Goal: Task Accomplishment & Management: Manage account settings

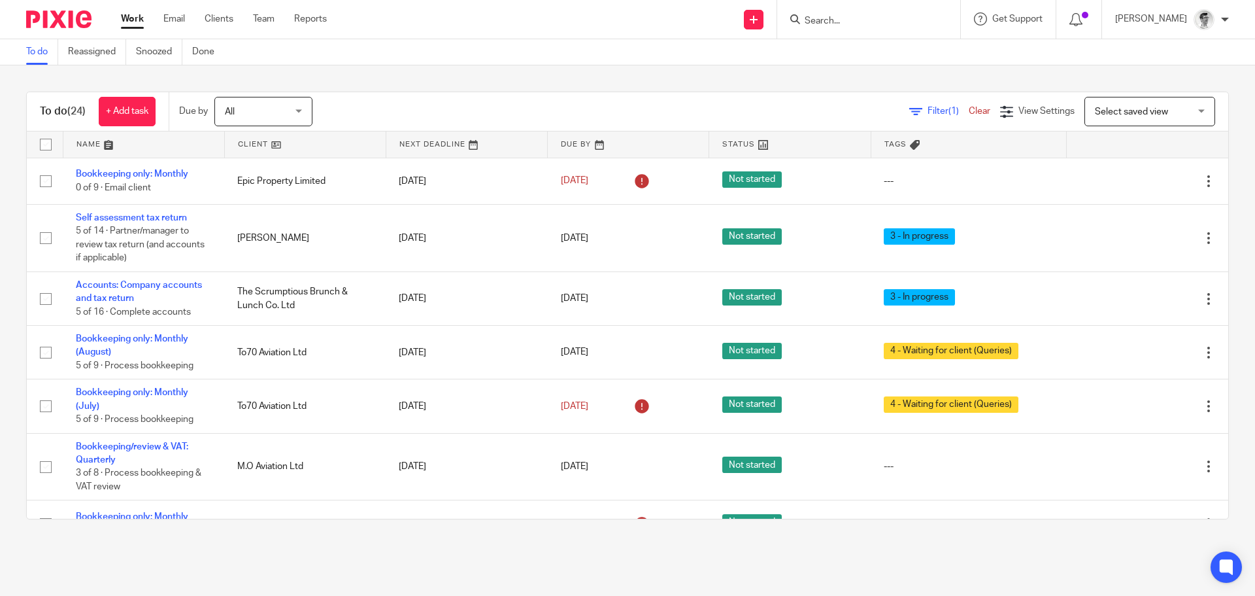
click at [921, 17] on input "Search" at bounding box center [862, 22] width 118 height 12
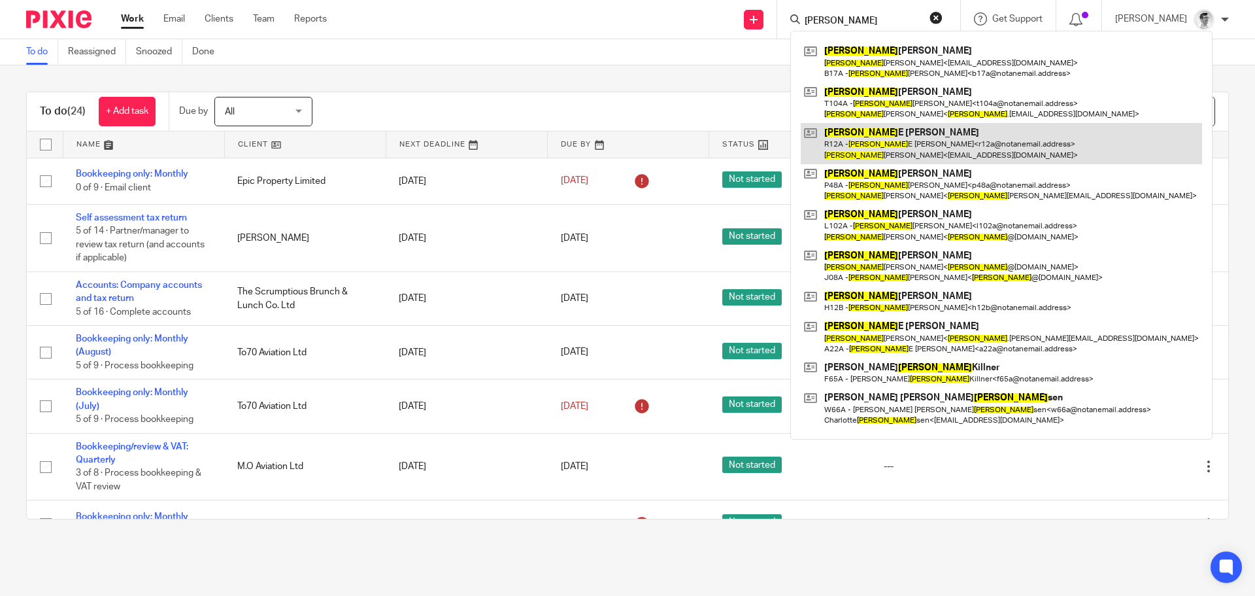
type input "[PERSON_NAME]"
click at [917, 146] on link at bounding box center [1001, 143] width 401 height 41
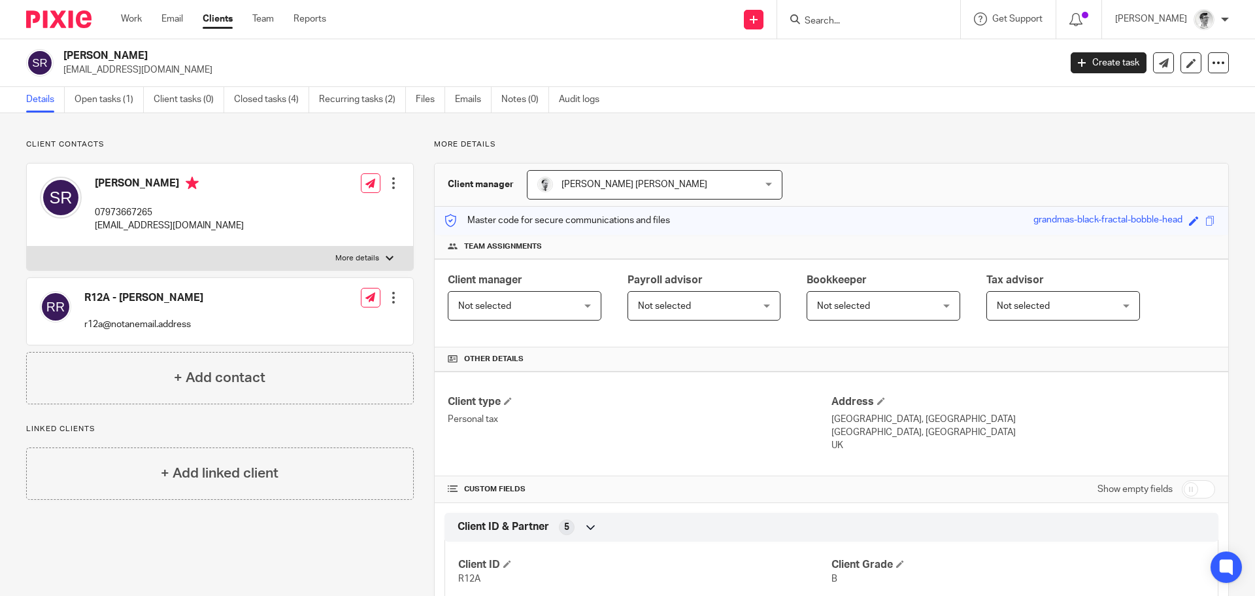
click at [885, 16] on input "Search" at bounding box center [862, 22] width 118 height 12
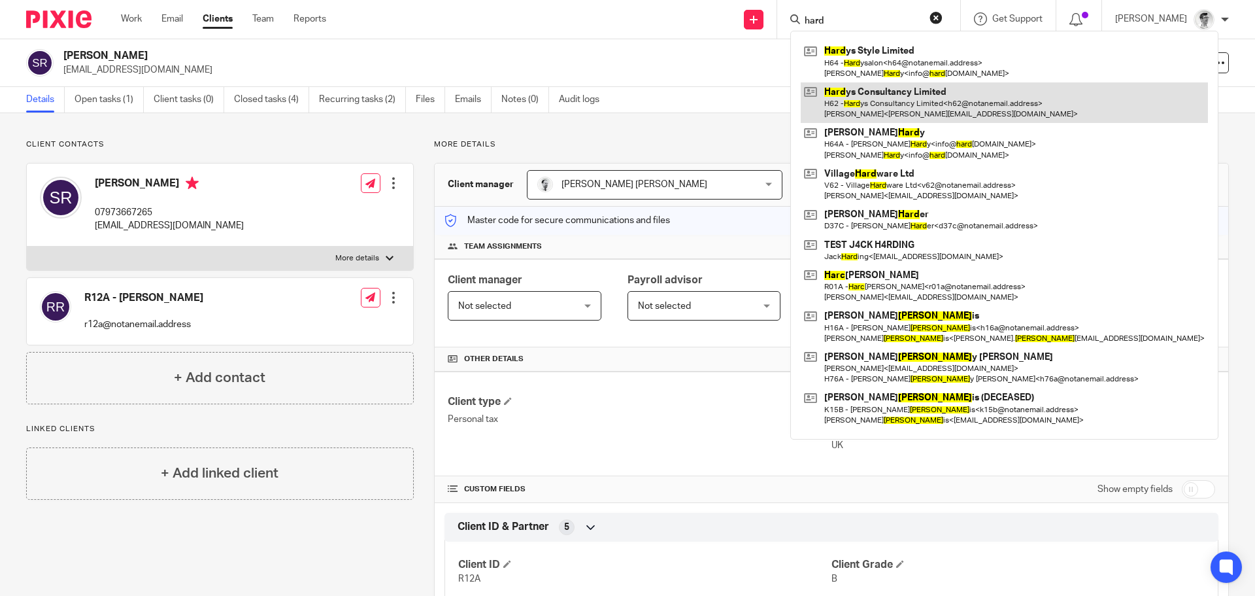
type input "hard"
click at [883, 90] on link at bounding box center [1004, 102] width 407 height 41
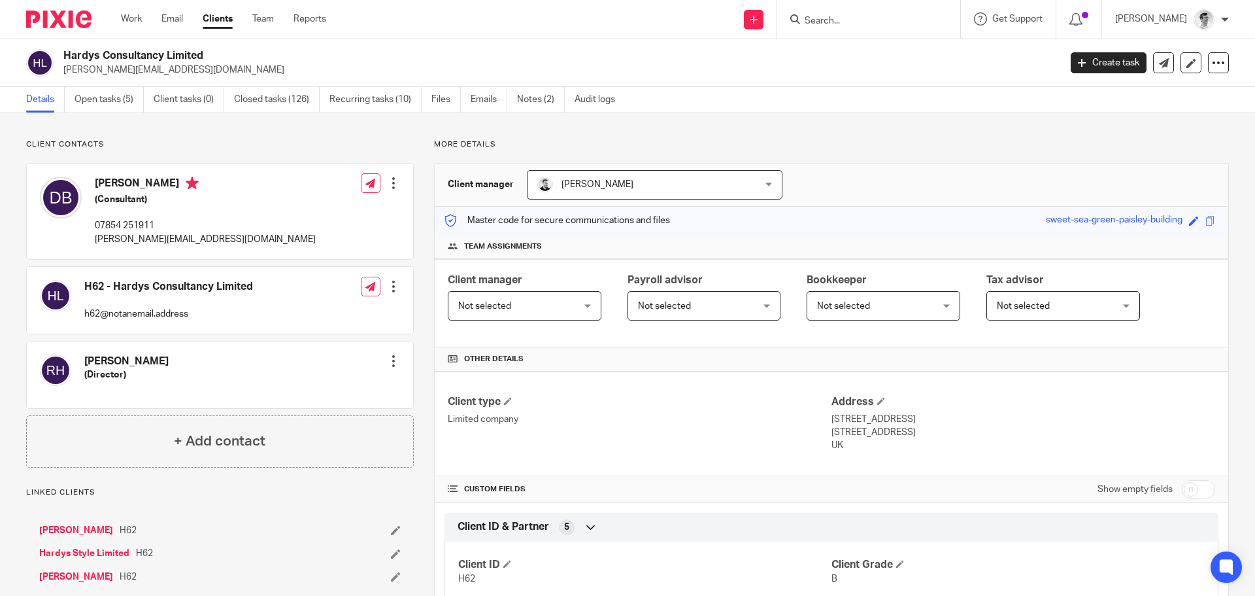
click at [859, 21] on input "Search" at bounding box center [862, 22] width 118 height 12
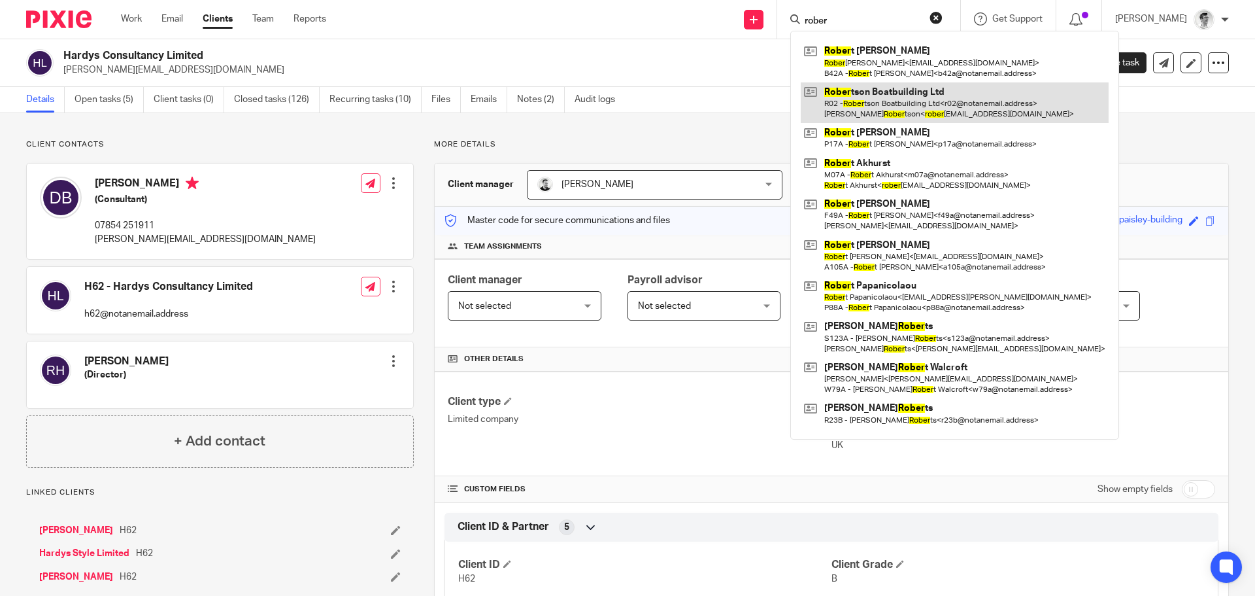
type input "rober"
click at [919, 105] on link at bounding box center [955, 102] width 308 height 41
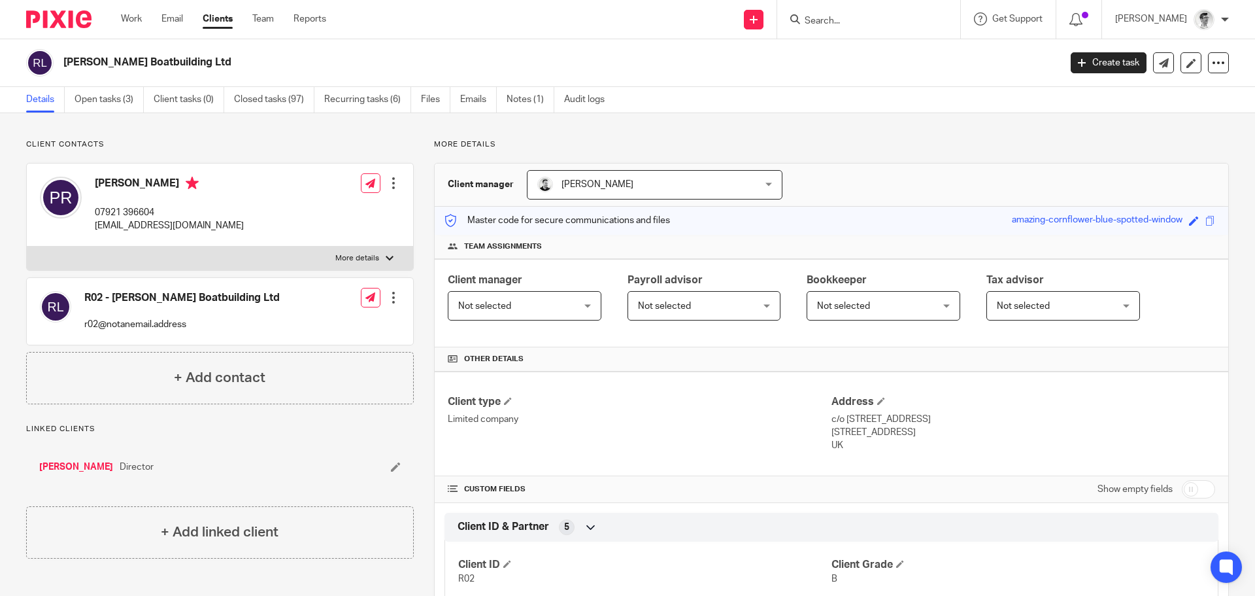
click at [872, 18] on input "Search" at bounding box center [862, 22] width 118 height 12
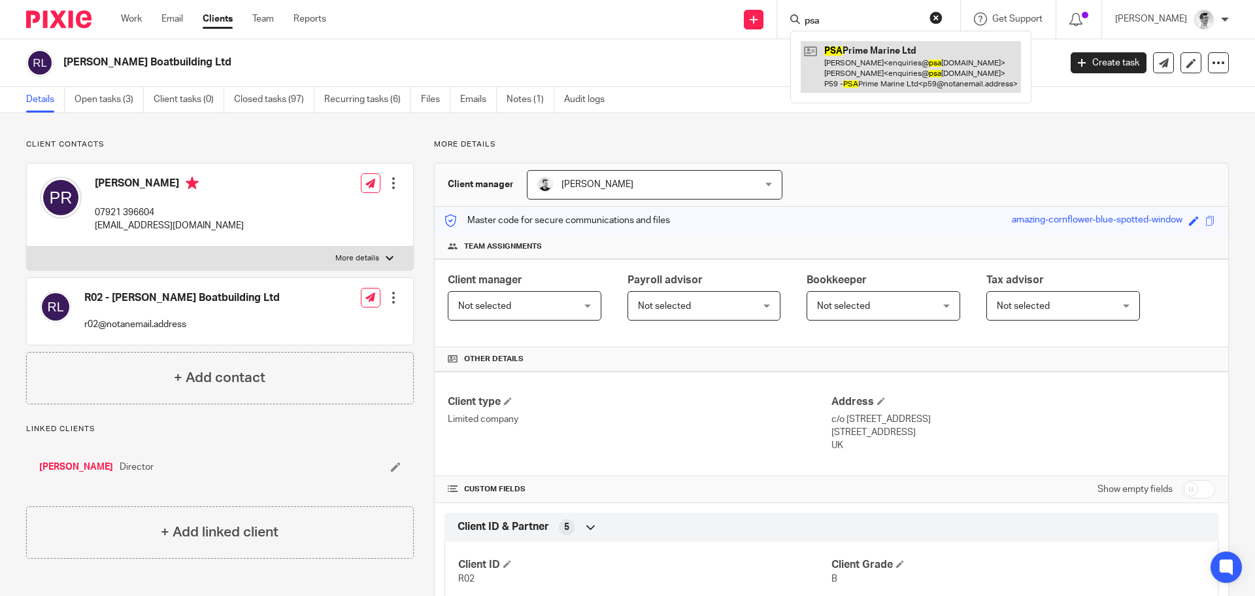
type input "psa"
click at [880, 65] on link at bounding box center [911, 67] width 220 height 52
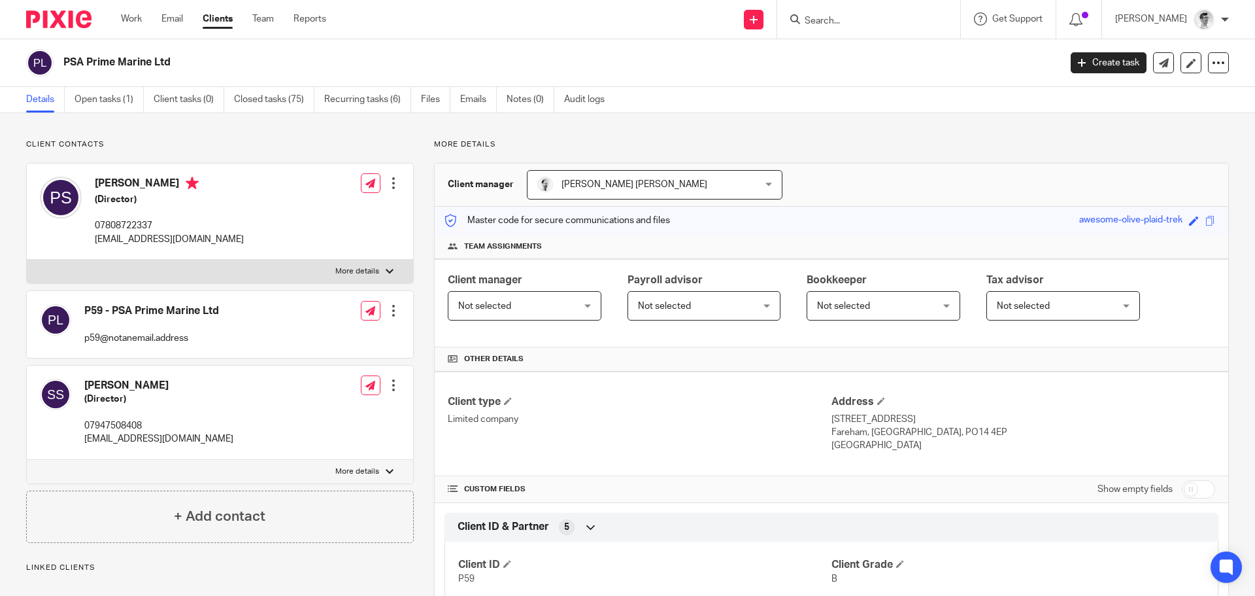
click at [866, 21] on input "Search" at bounding box center [862, 22] width 118 height 12
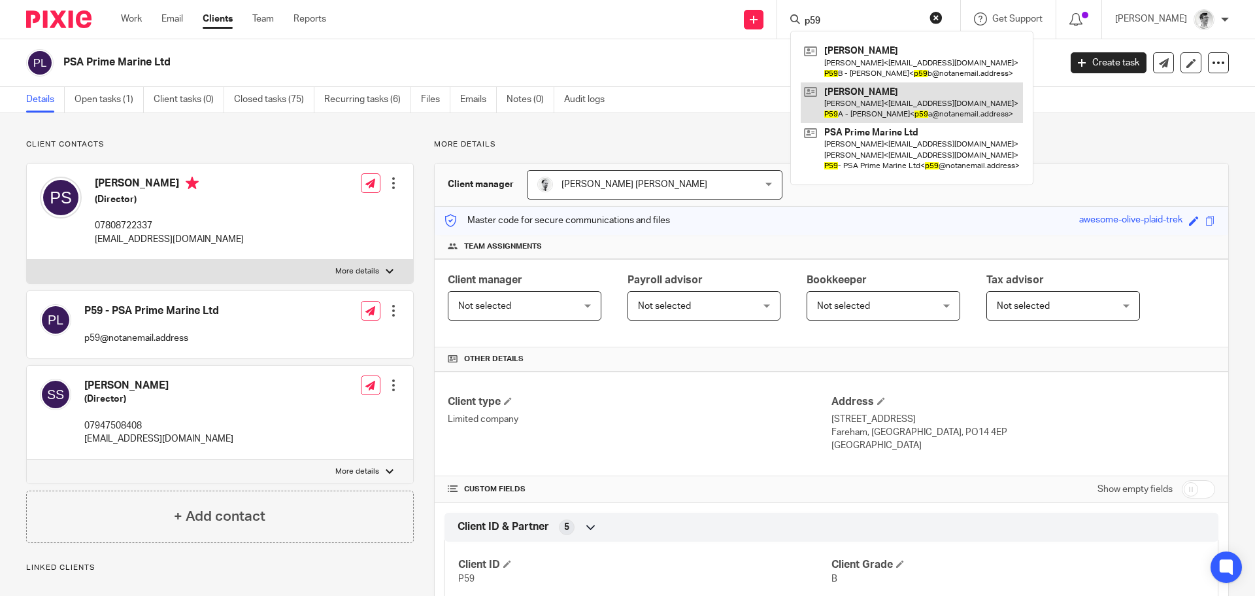
type input "p59"
click at [869, 95] on link at bounding box center [912, 102] width 222 height 41
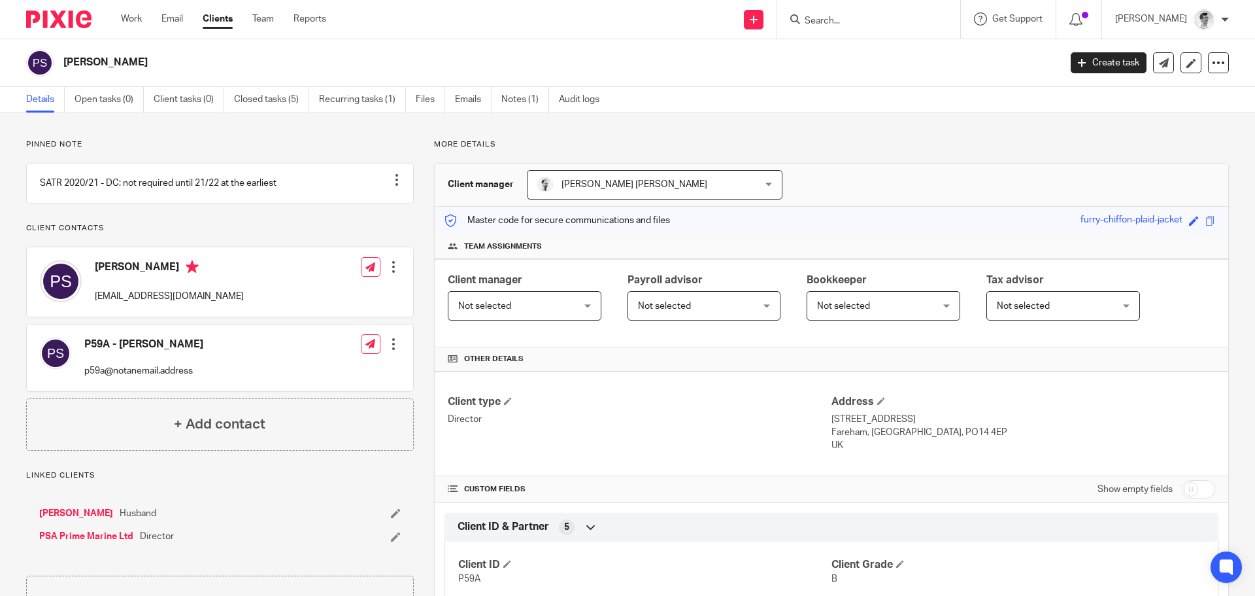
click at [921, 17] on input "Search" at bounding box center [862, 22] width 118 height 12
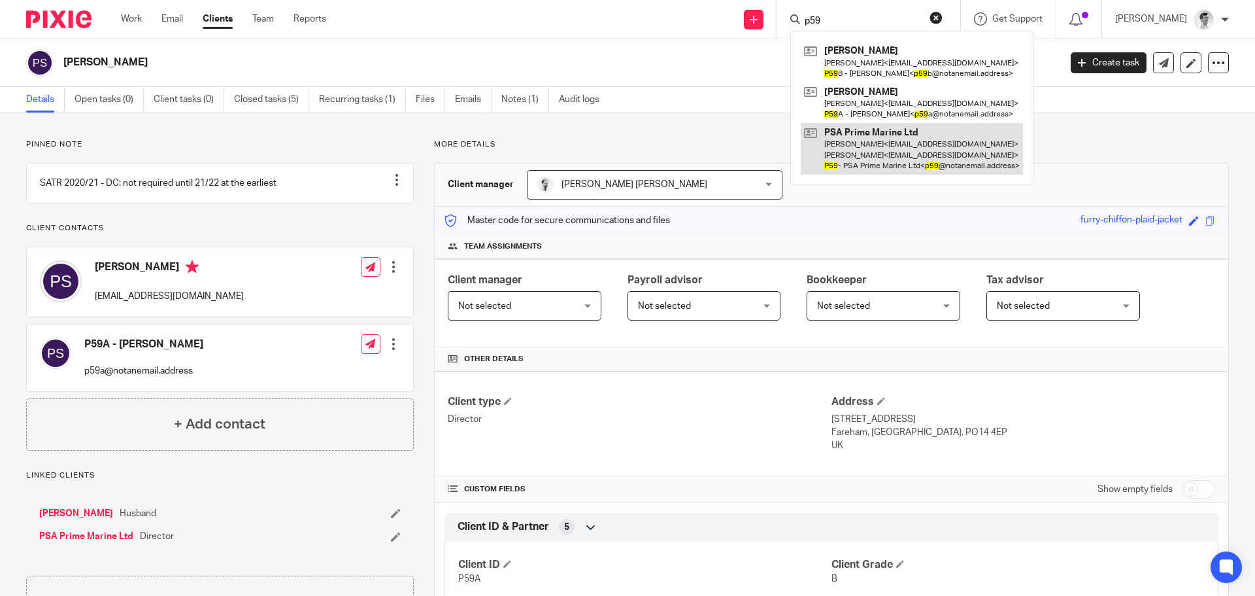
type input "p59"
click at [884, 149] on link at bounding box center [912, 149] width 222 height 52
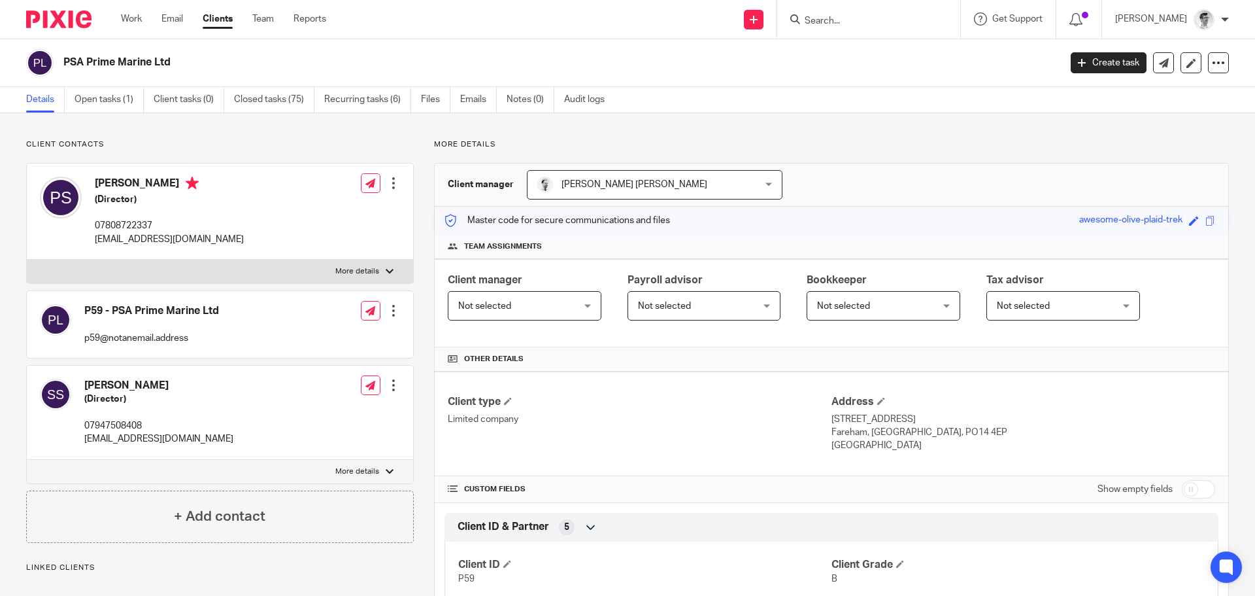
click at [63, 67] on div "PSA Prime Marine Ltd" at bounding box center [538, 62] width 1025 height 27
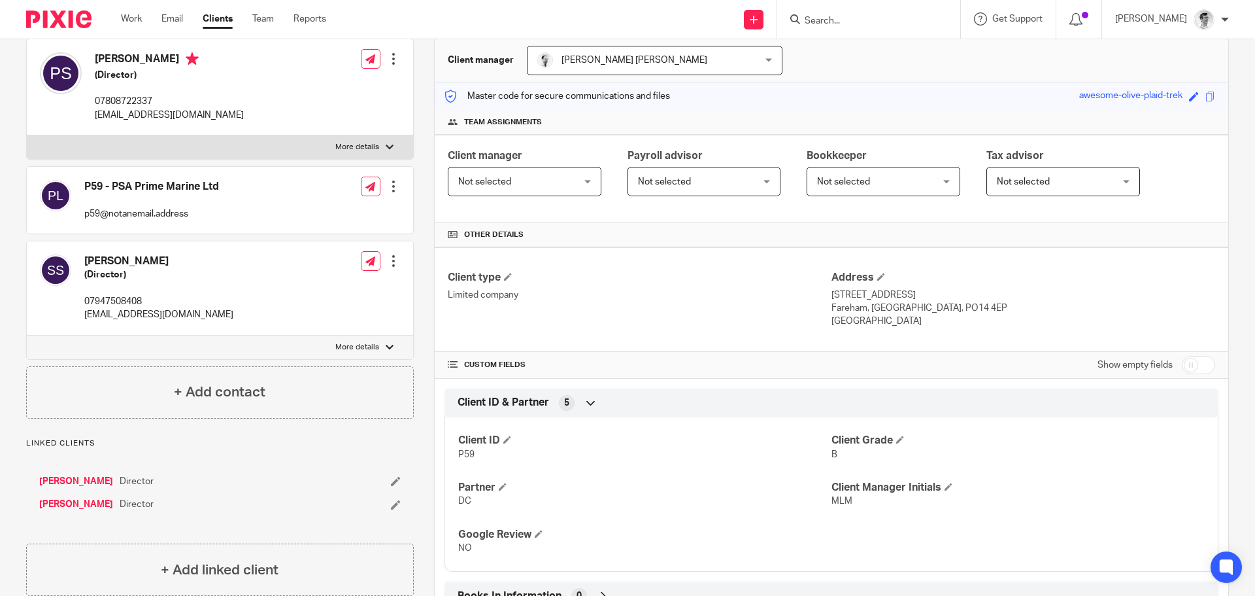
scroll to position [131, 0]
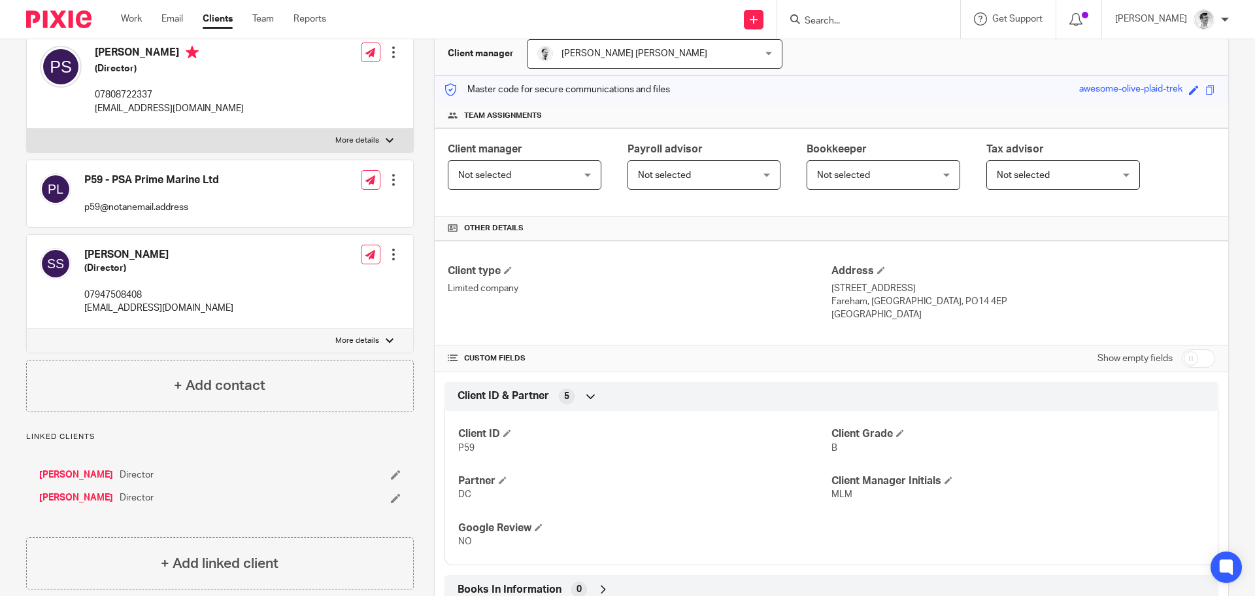
click at [113, 475] on link "Peter Graham Stirling" at bounding box center [76, 474] width 74 height 13
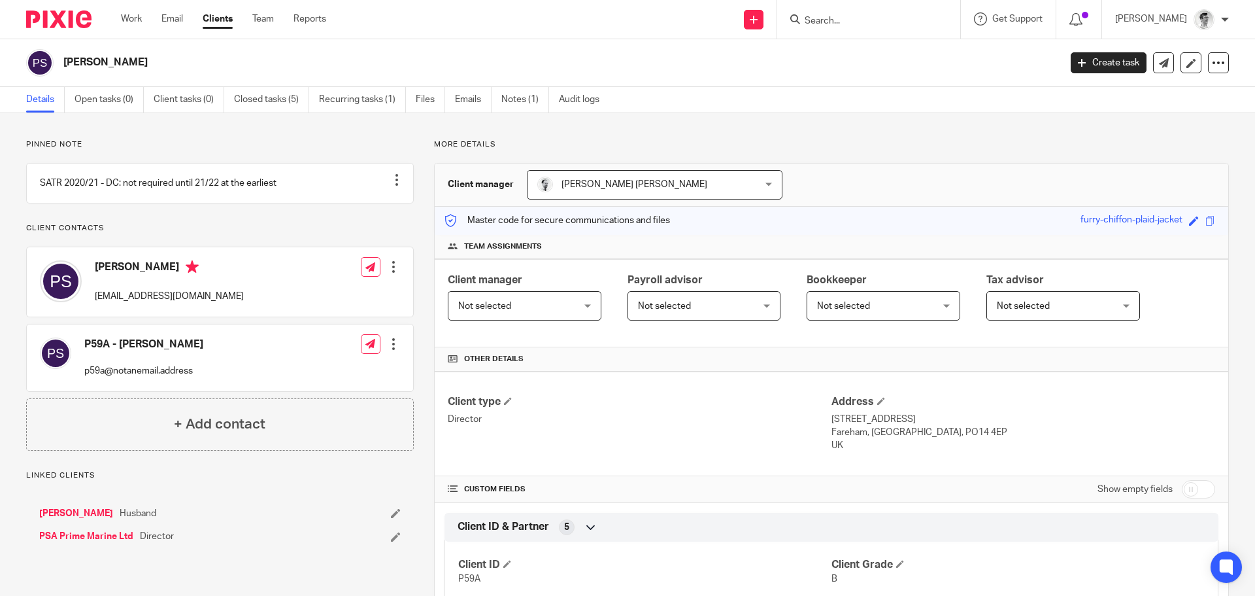
drag, startPoint x: 158, startPoint y: 71, endPoint x: 61, endPoint y: 69, distance: 96.8
click at [61, 69] on div "Peter Graham Stirling" at bounding box center [538, 62] width 1025 height 27
copy h2 "Peter Graham Stirling"
click at [868, 25] on input "Search" at bounding box center [862, 22] width 118 height 12
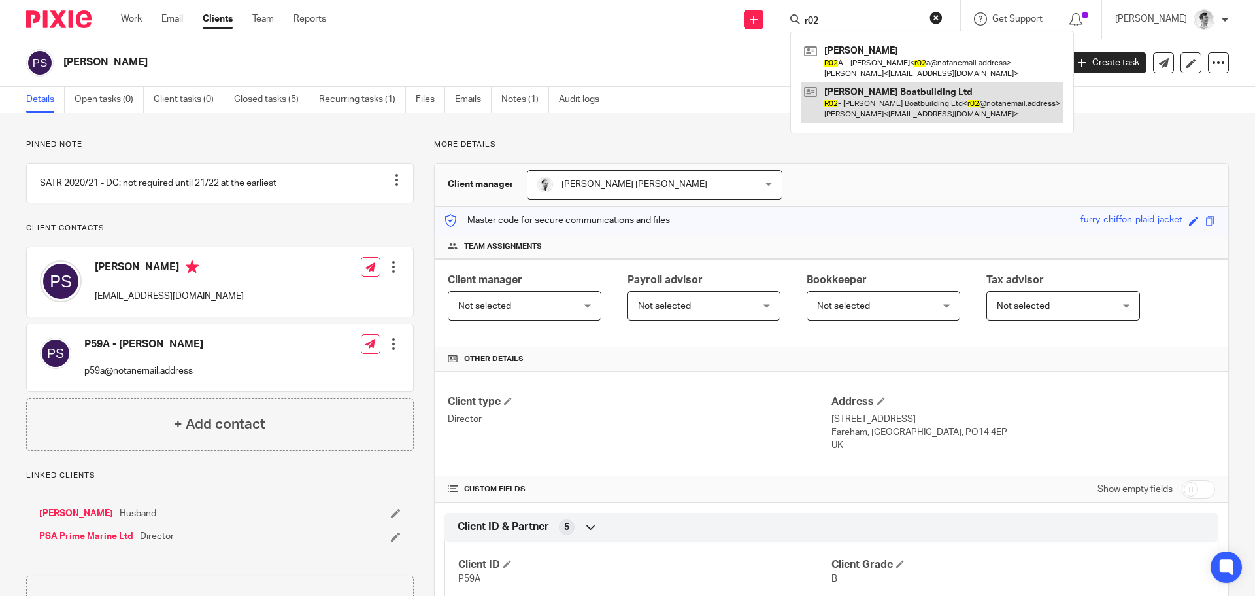
type input "r02"
click at [866, 96] on link at bounding box center [932, 102] width 263 height 41
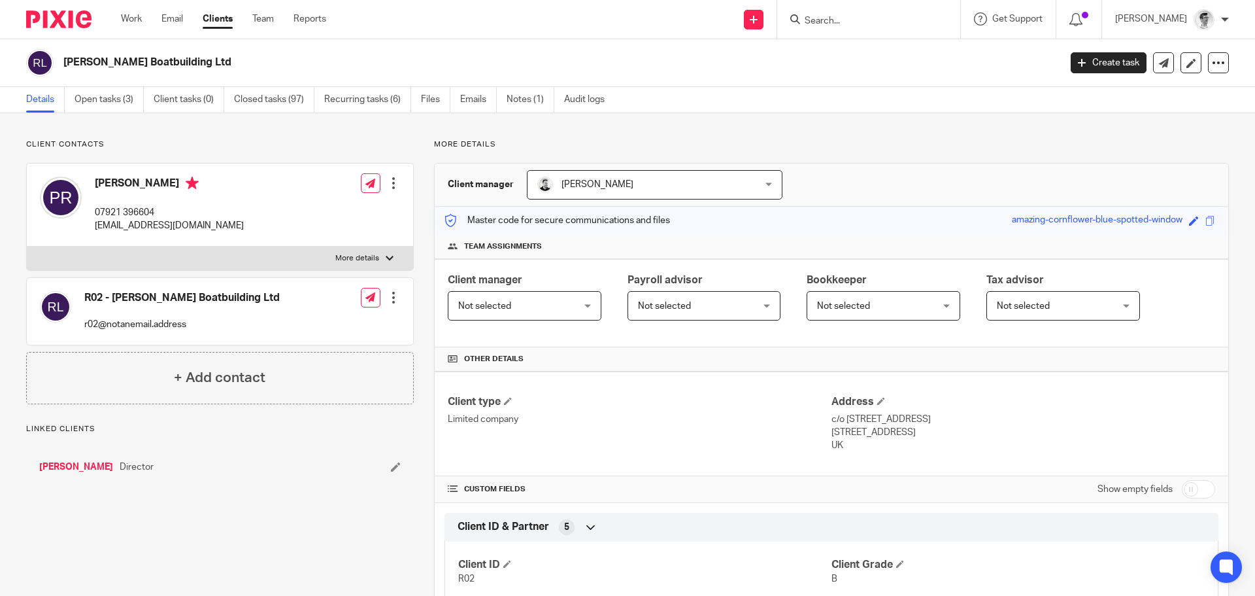
drag, startPoint x: 203, startPoint y: 58, endPoint x: 60, endPoint y: 61, distance: 143.2
click at [60, 61] on div "[PERSON_NAME] Boatbuilding Ltd" at bounding box center [538, 62] width 1025 height 27
copy h2 "[PERSON_NAME] Boatbuilding Ltd"
click at [904, 27] on input "Search" at bounding box center [862, 22] width 118 height 12
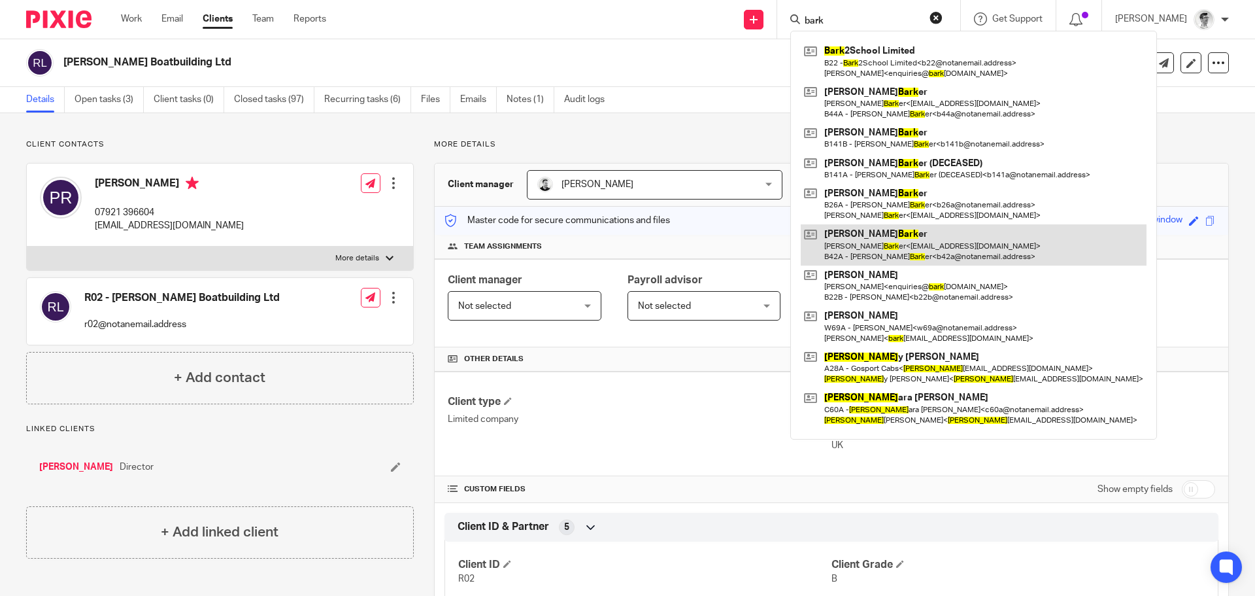
type input "bark"
click at [896, 260] on link at bounding box center [974, 244] width 346 height 41
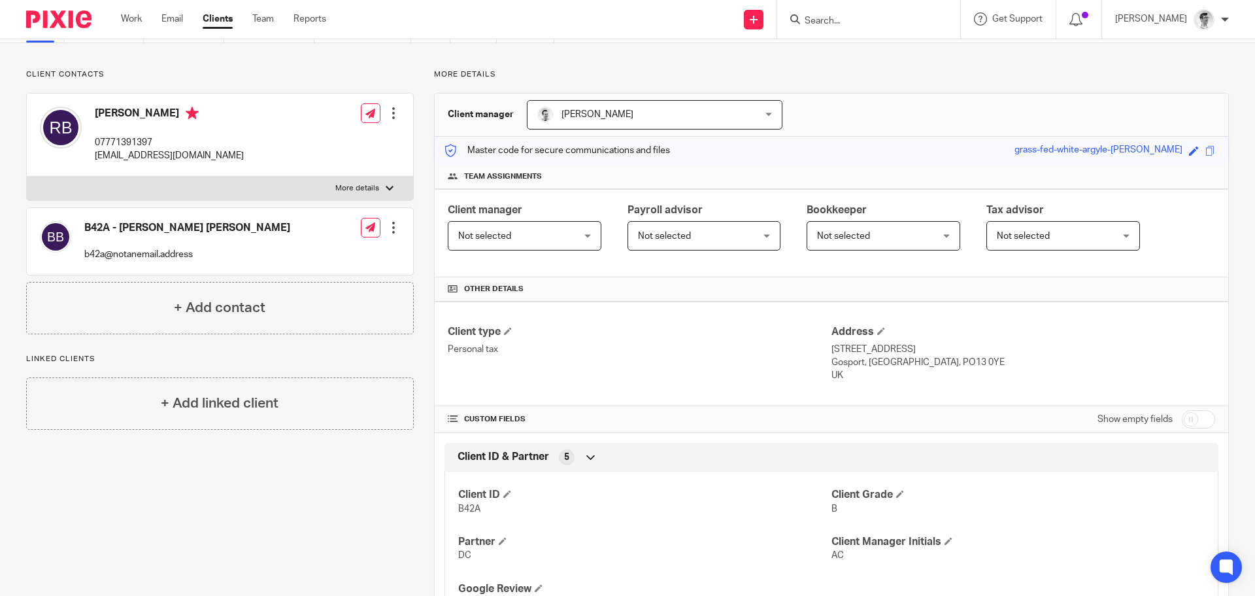
scroll to position [14, 0]
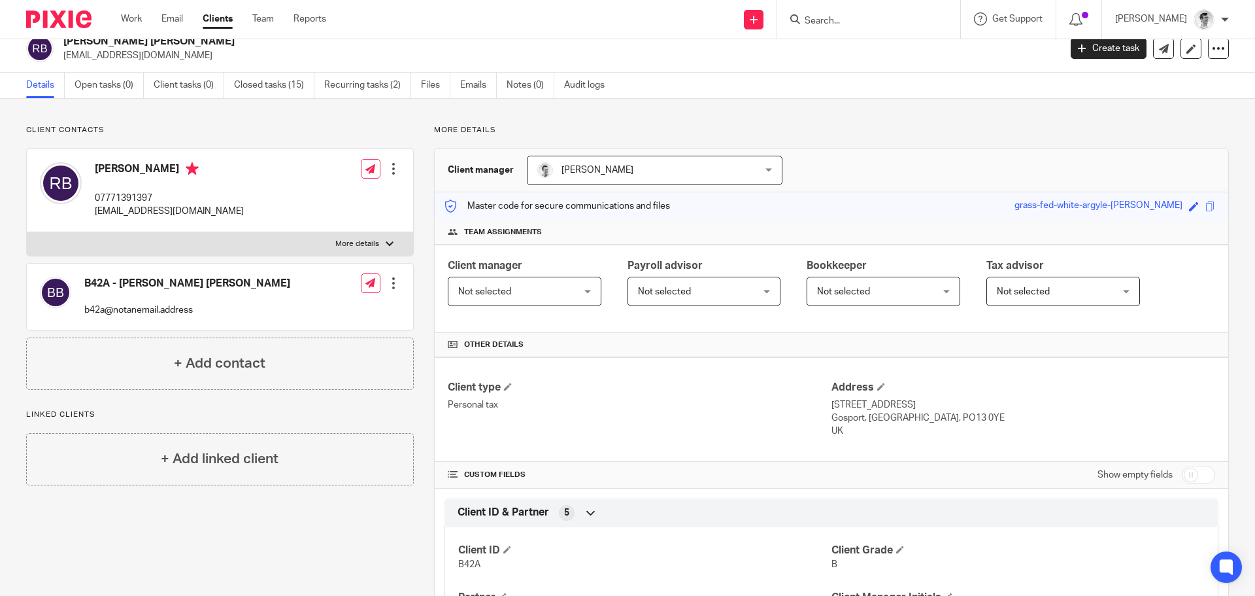
click at [905, 19] on input "Search" at bounding box center [862, 22] width 118 height 12
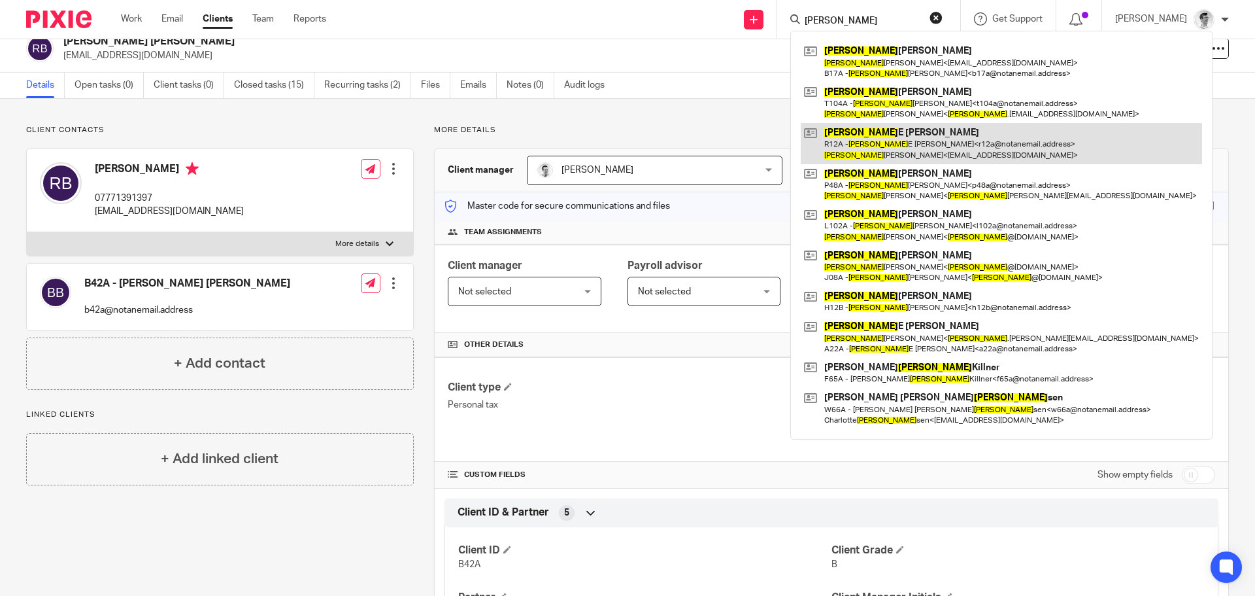
type input "[PERSON_NAME]"
click at [877, 135] on link at bounding box center [1001, 143] width 401 height 41
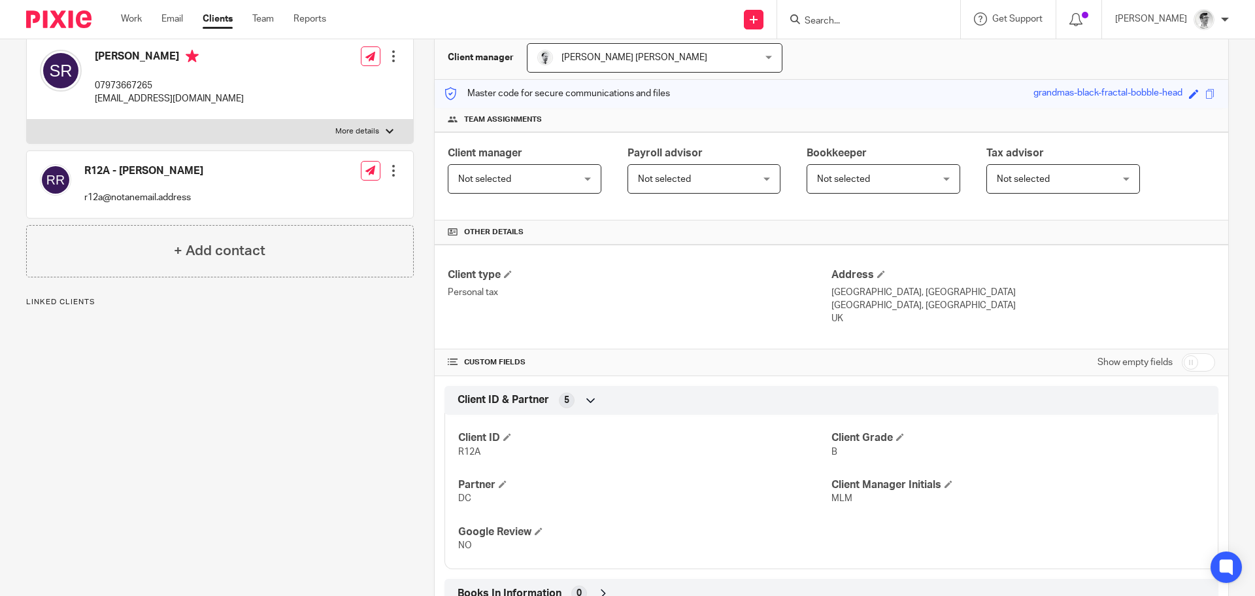
scroll to position [368, 0]
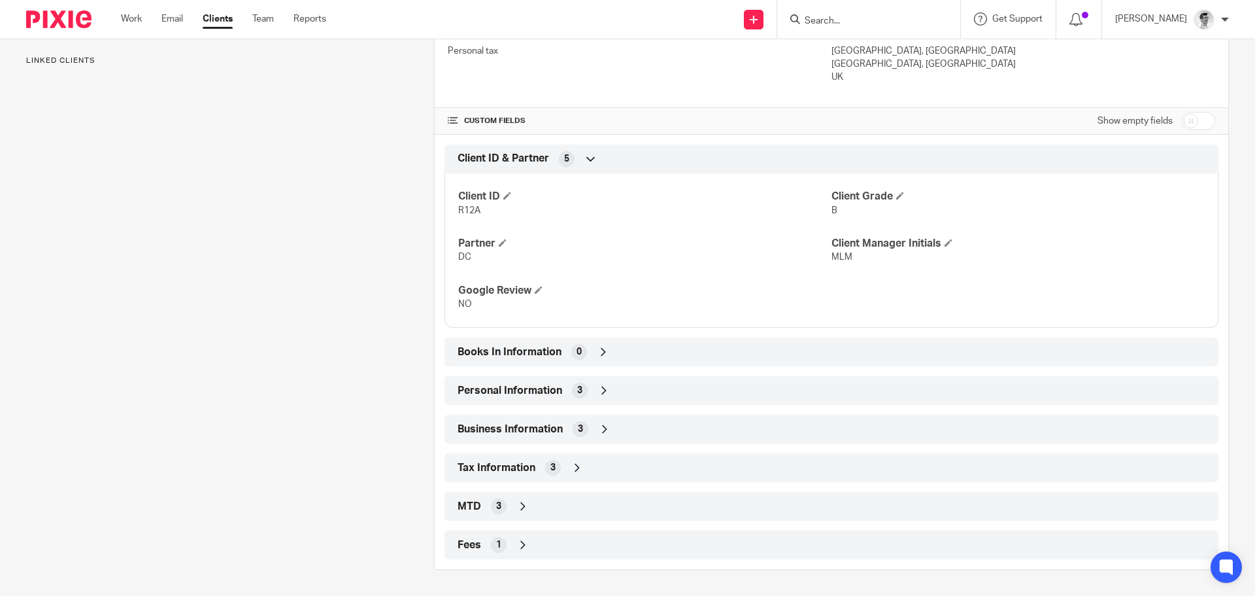
click at [1187, 130] on div "Show empty fields" at bounding box center [1157, 121] width 118 height 26
click at [1188, 118] on input "checkbox" at bounding box center [1198, 121] width 33 height 18
checkbox input "true"
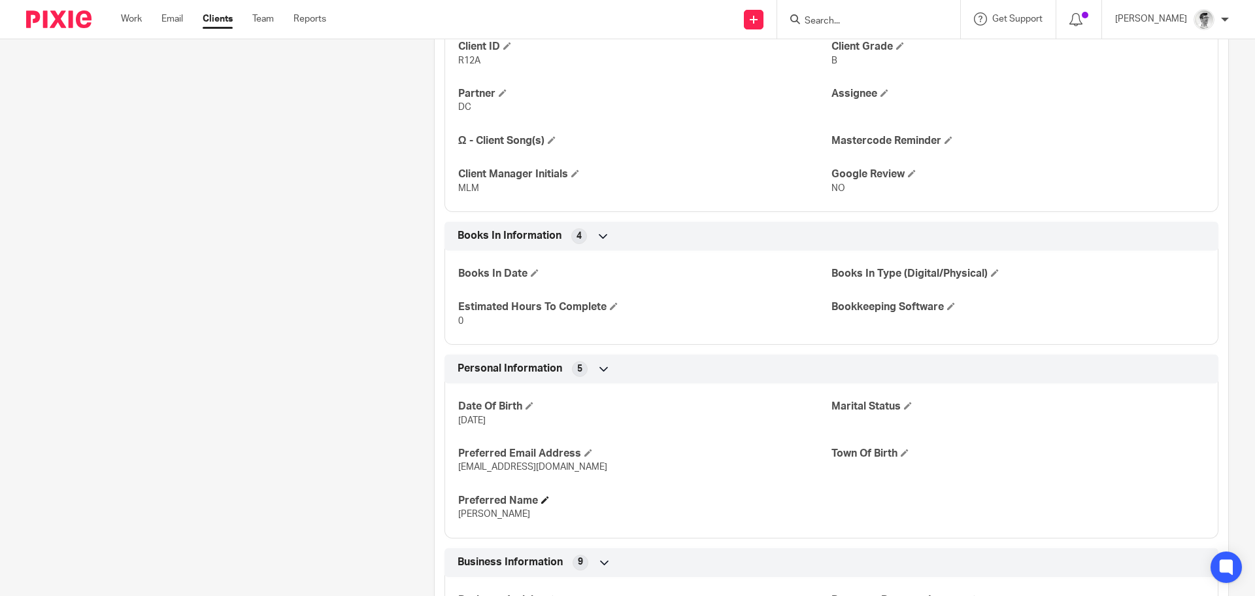
scroll to position [499, 0]
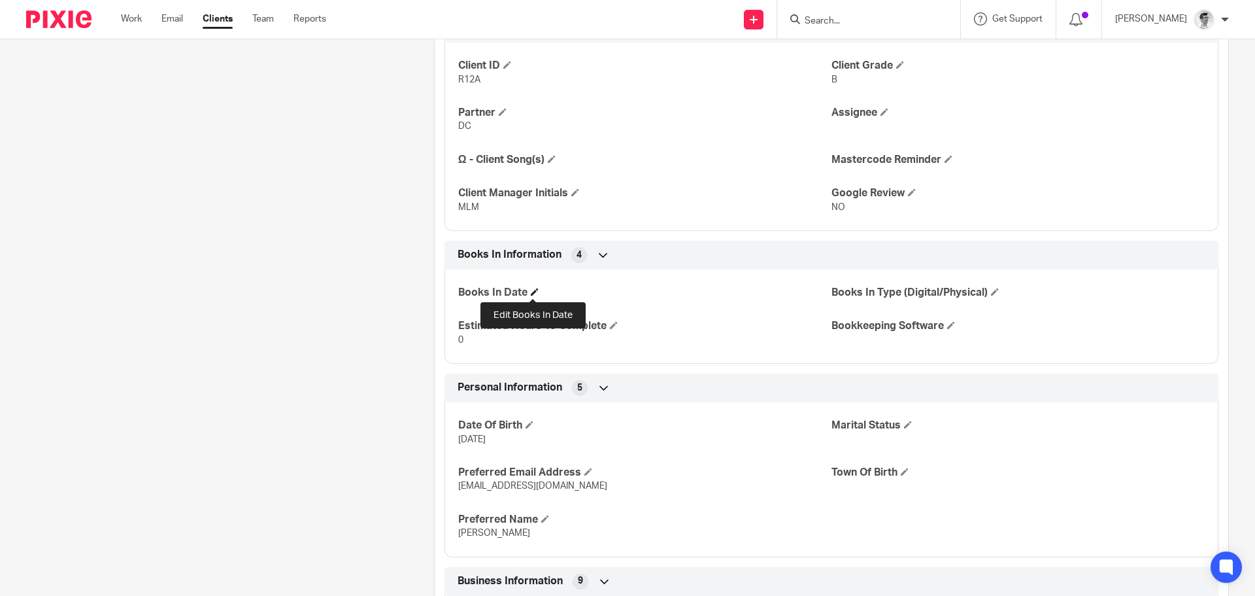
click at [533, 293] on span at bounding box center [535, 292] width 8 height 8
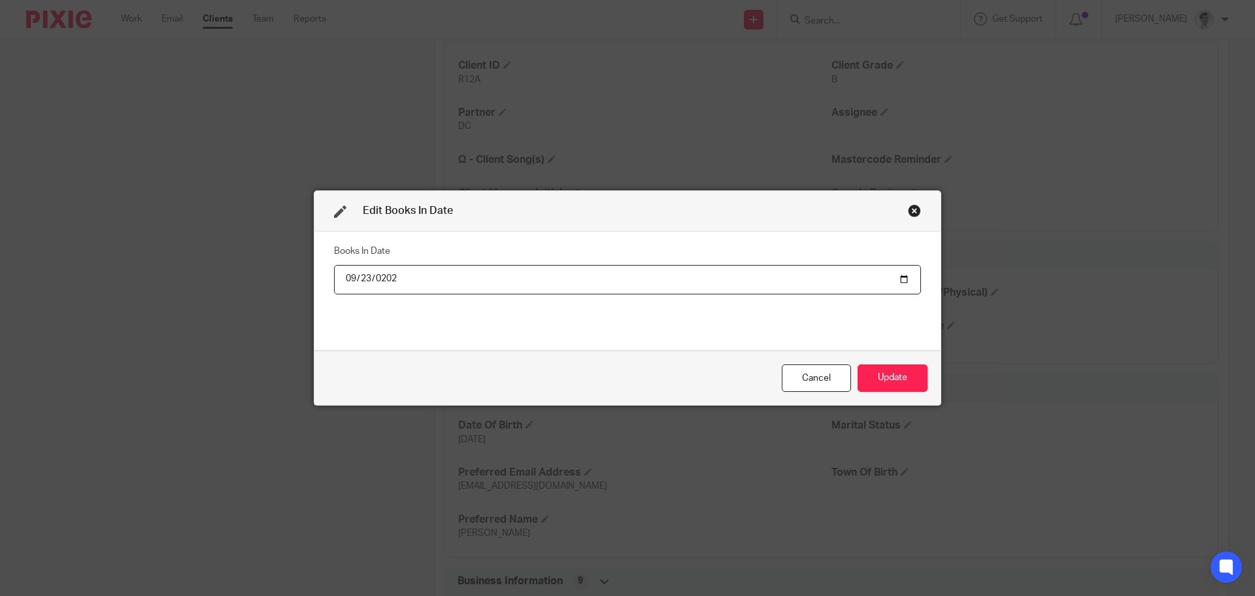
type input "2025-09-23"
click at [908, 382] on button "Update" at bounding box center [893, 378] width 70 height 28
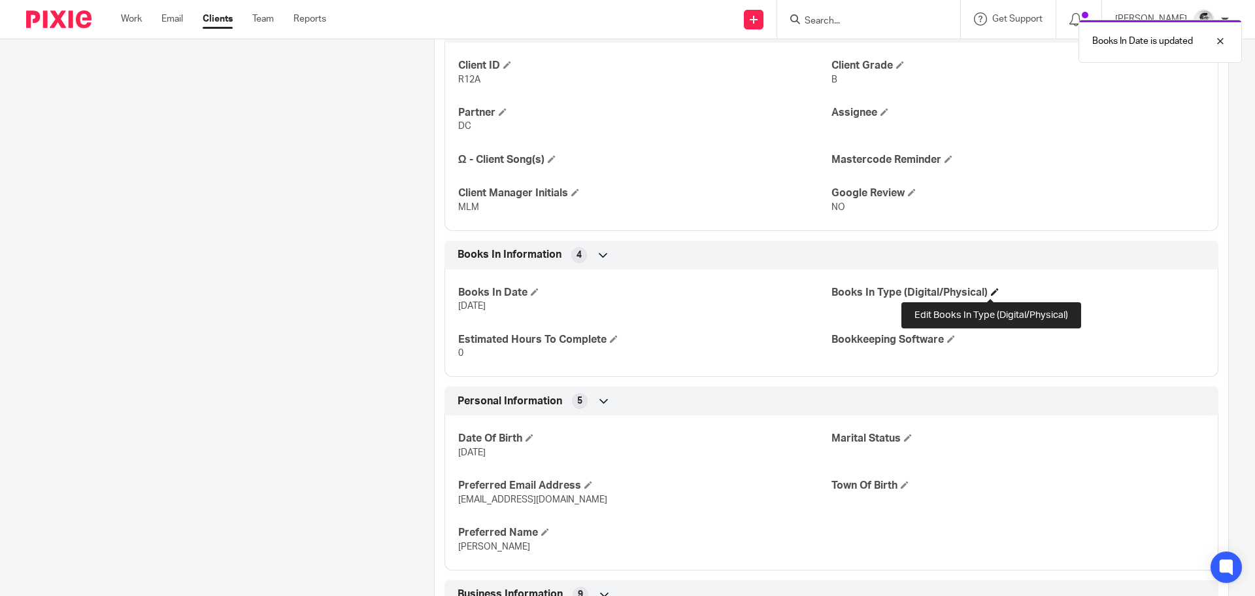
click at [991, 291] on span at bounding box center [995, 292] width 8 height 8
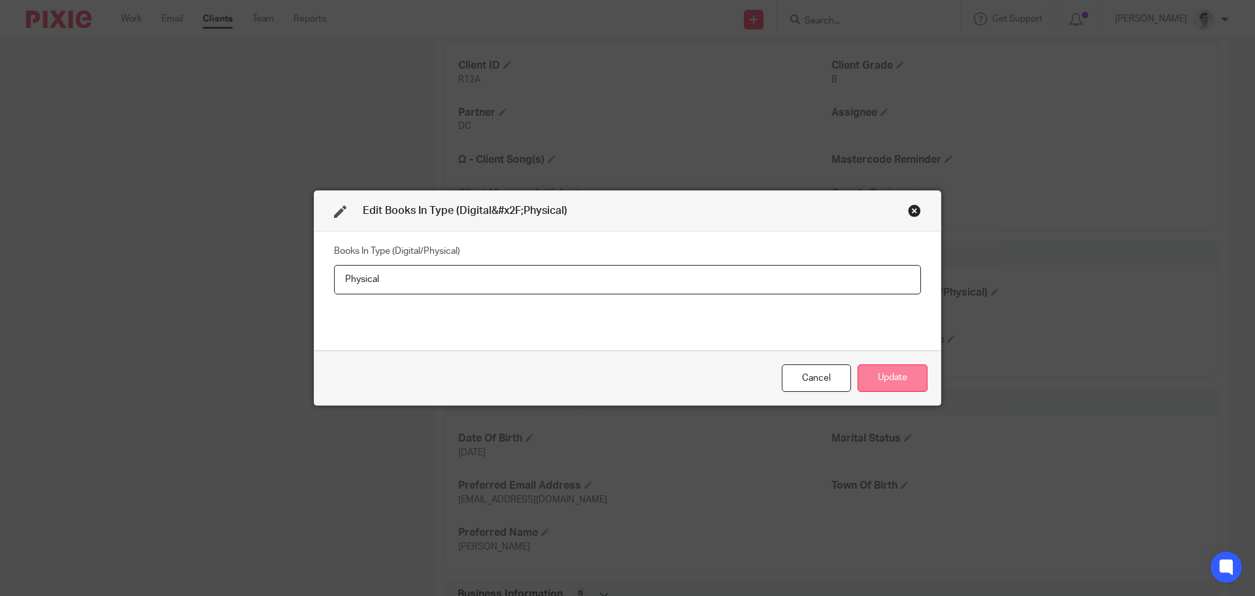
type input "Physical"
click at [882, 374] on button "Update" at bounding box center [893, 378] width 70 height 28
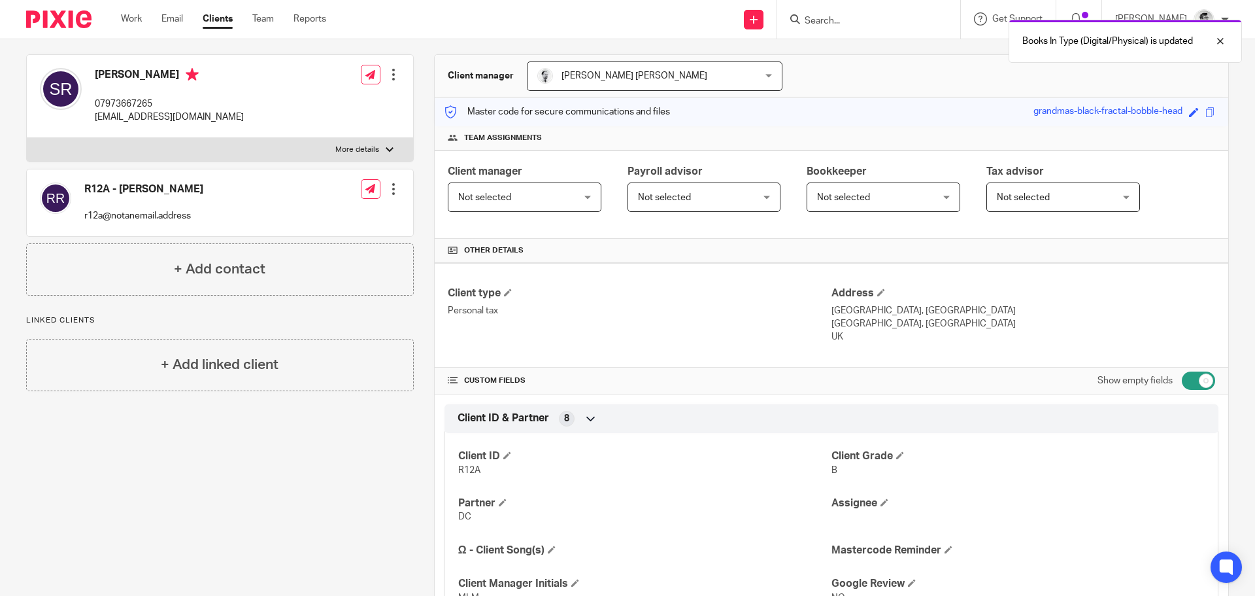
scroll to position [41, 0]
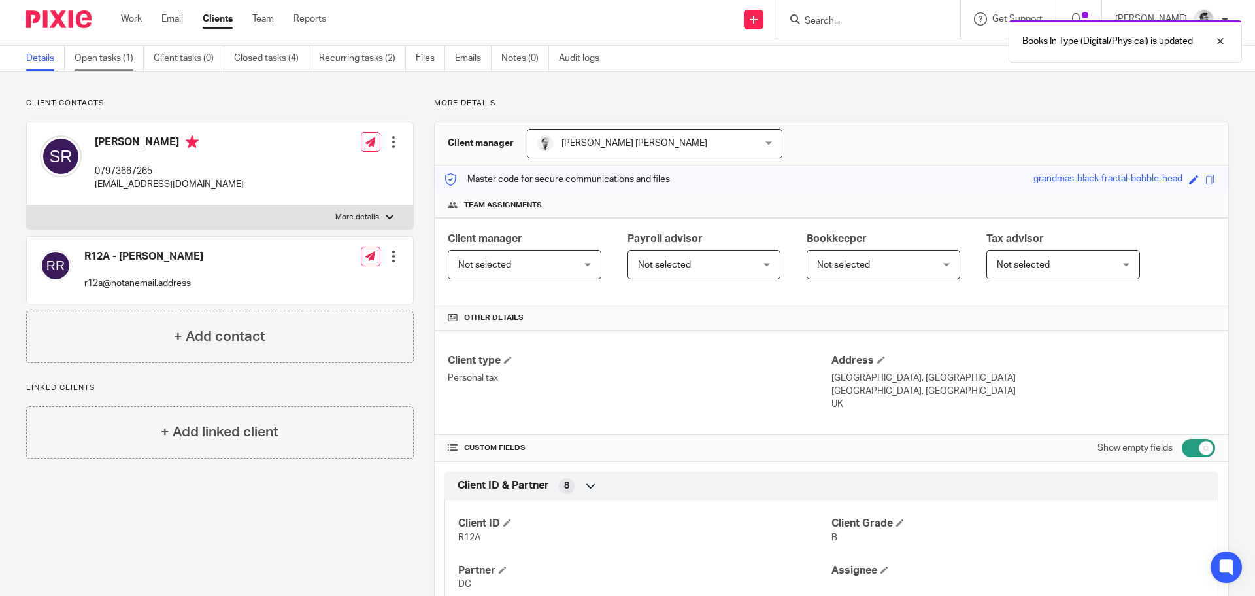
click at [122, 65] on link "Open tasks (1)" at bounding box center [109, 58] width 69 height 25
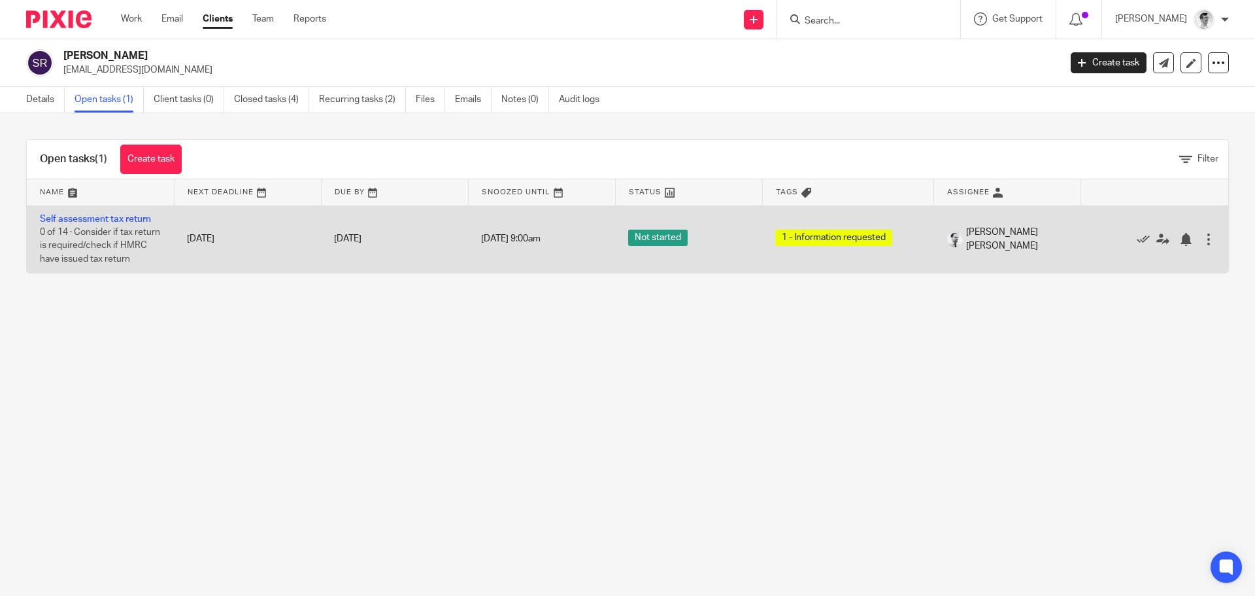
click at [135, 225] on td "Self assessment tax return 0 of 14 · Consider if tax return is required/check i…" at bounding box center [100, 238] width 147 height 67
click at [140, 218] on link "Self assessment tax return" at bounding box center [95, 218] width 111 height 9
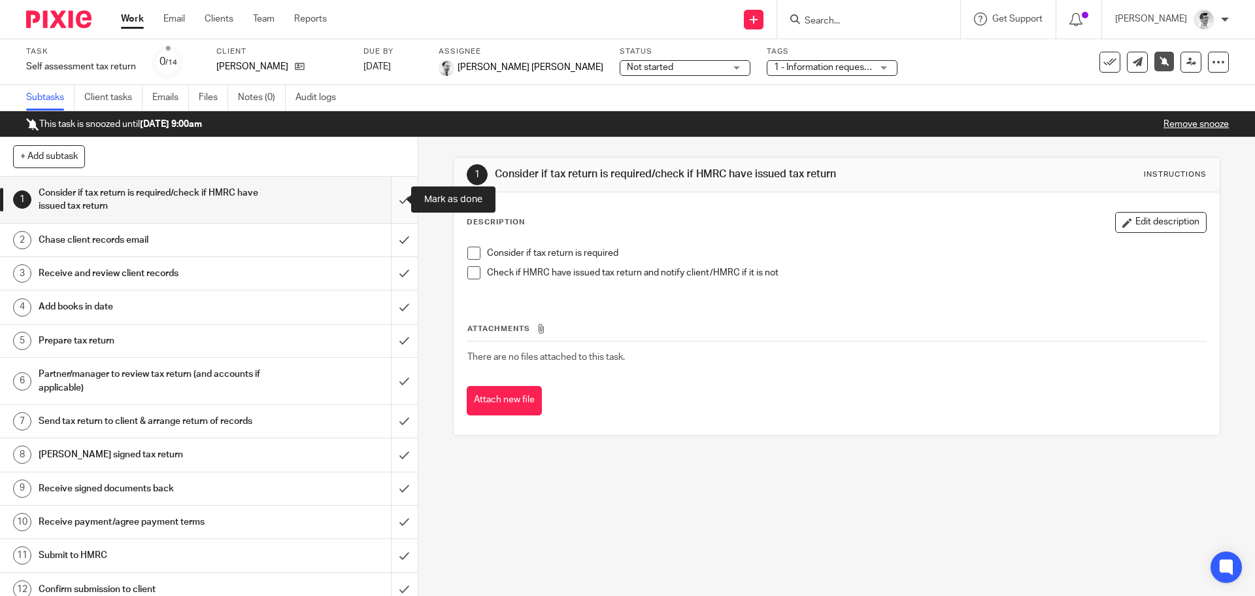
click at [397, 195] on input "submit" at bounding box center [209, 200] width 418 height 46
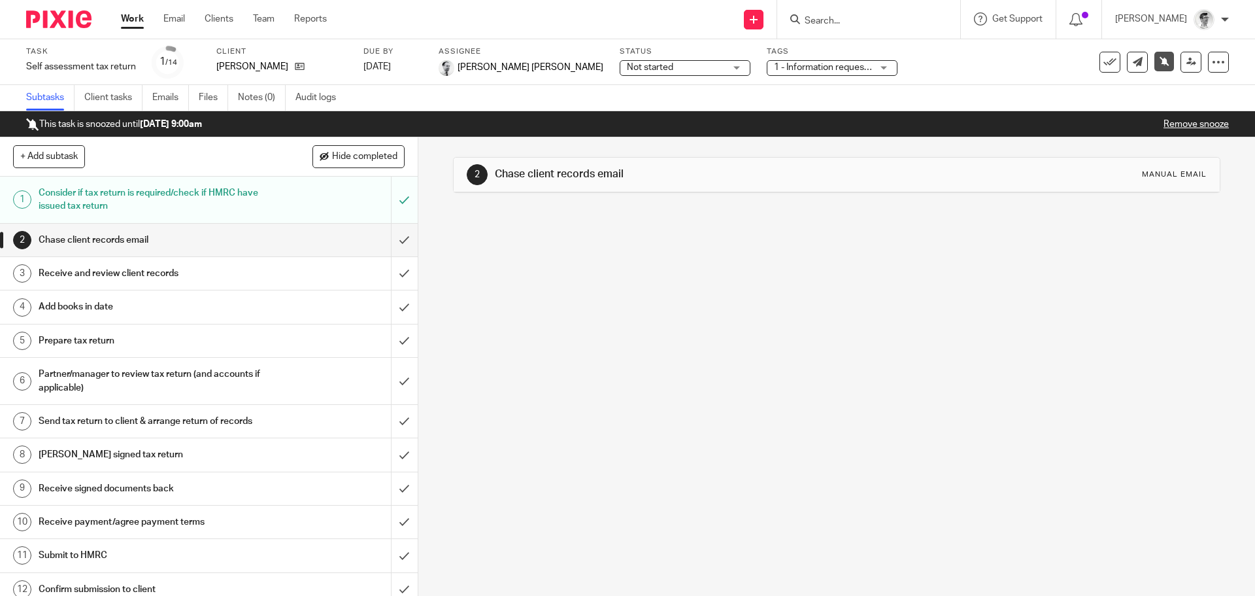
click at [396, 244] on input "submit" at bounding box center [209, 240] width 418 height 33
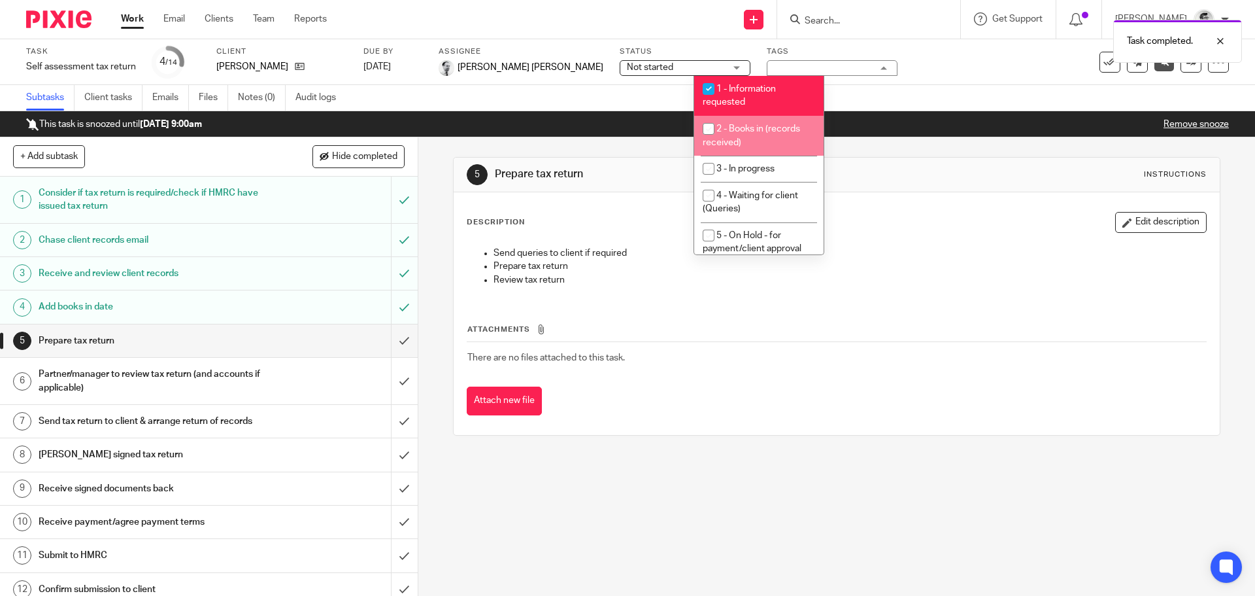
click at [713, 135] on input "checkbox" at bounding box center [708, 128] width 25 height 25
checkbox input "true"
click at [714, 88] on input "checkbox" at bounding box center [708, 88] width 25 height 25
checkbox input "false"
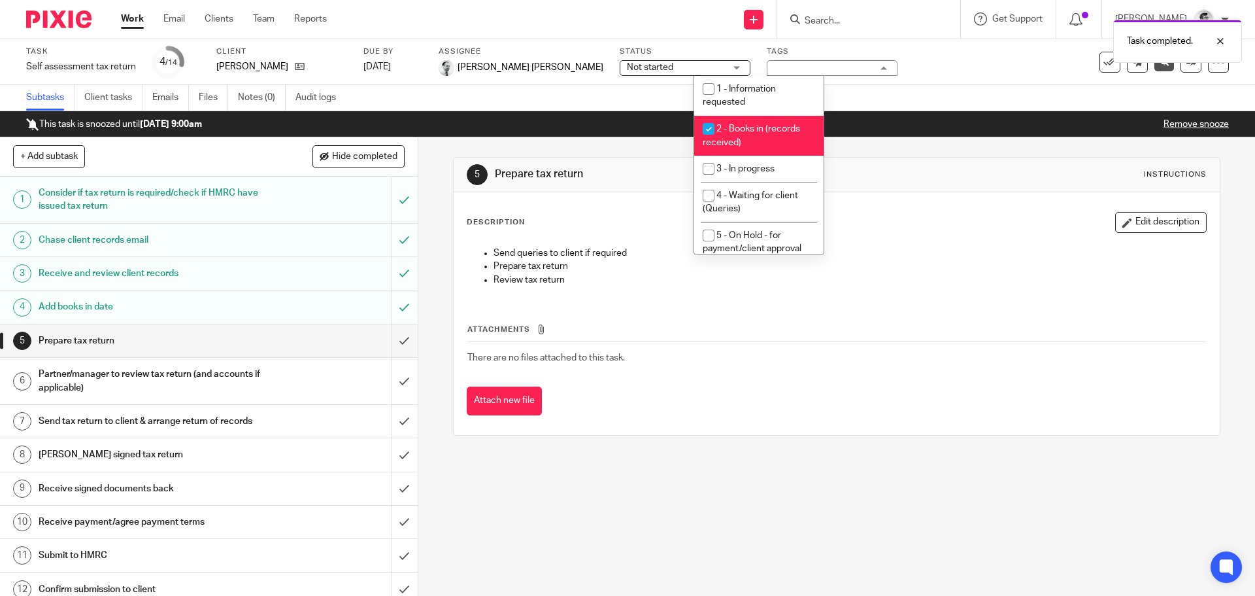
click at [299, 65] on div "[PERSON_NAME]" at bounding box center [281, 66] width 131 height 13
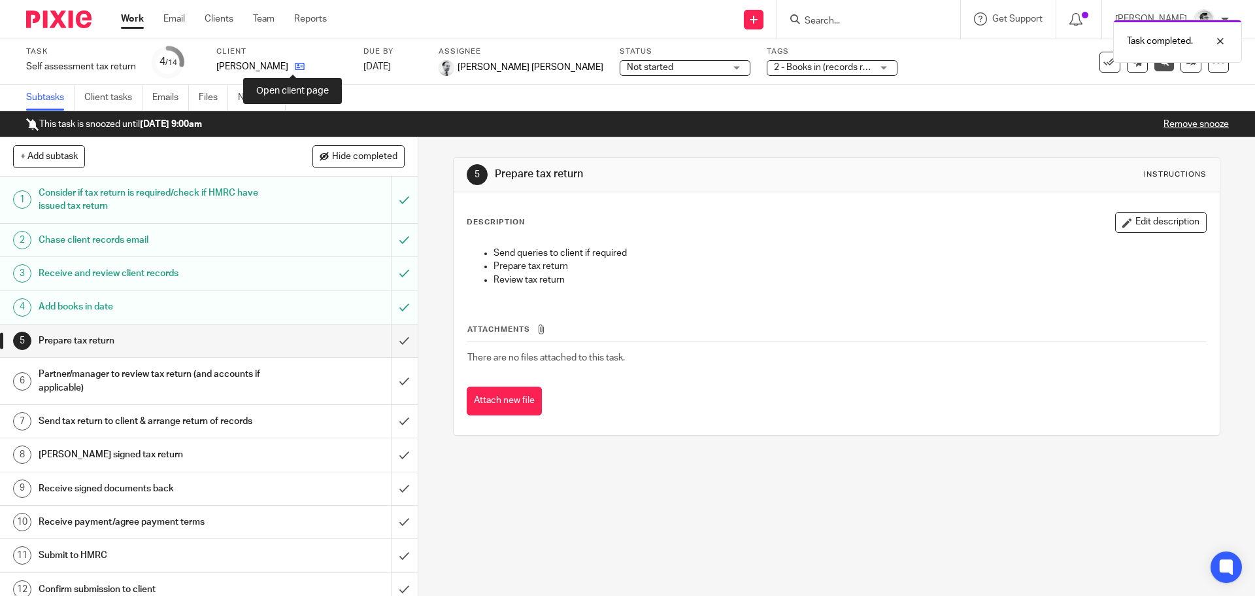
click at [297, 65] on icon at bounding box center [300, 66] width 10 height 10
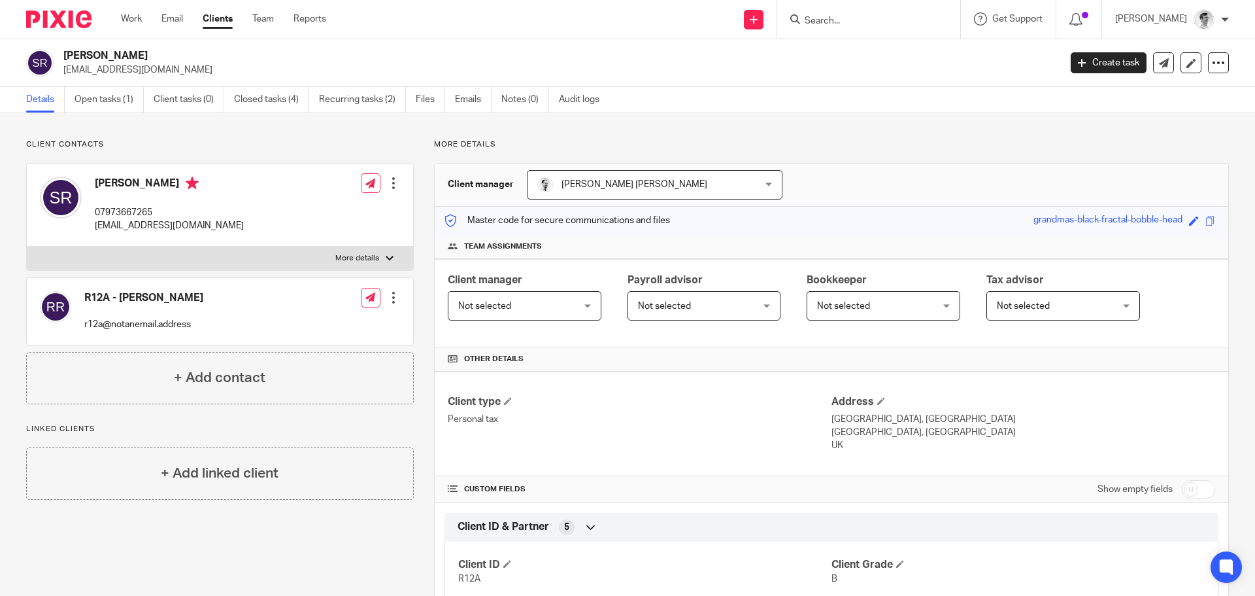
scroll to position [368, 0]
